Goal: Task Accomplishment & Management: Use online tool/utility

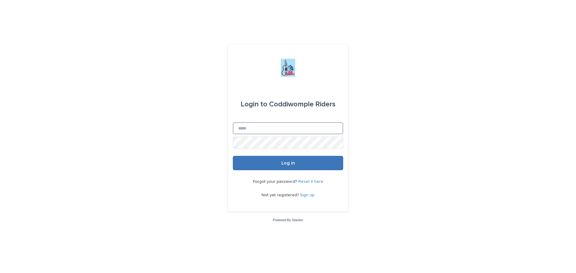
type input "**********"
click at [287, 161] on span "Log in" at bounding box center [287, 163] width 13 height 5
